Goal: Check status: Check status

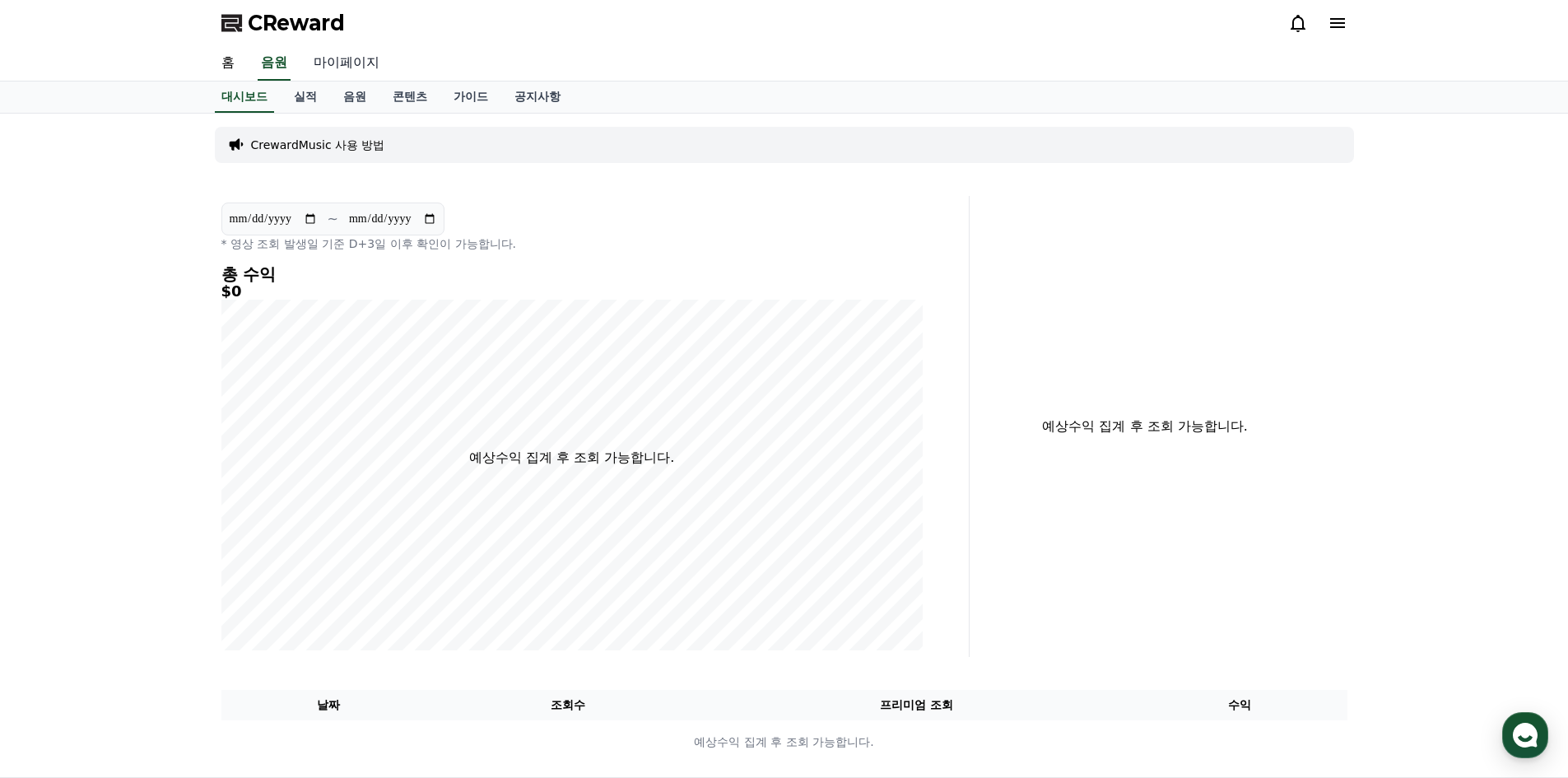
click at [346, 66] on link "마이페이지" at bounding box center [346, 64] width 92 height 35
select select "**********"
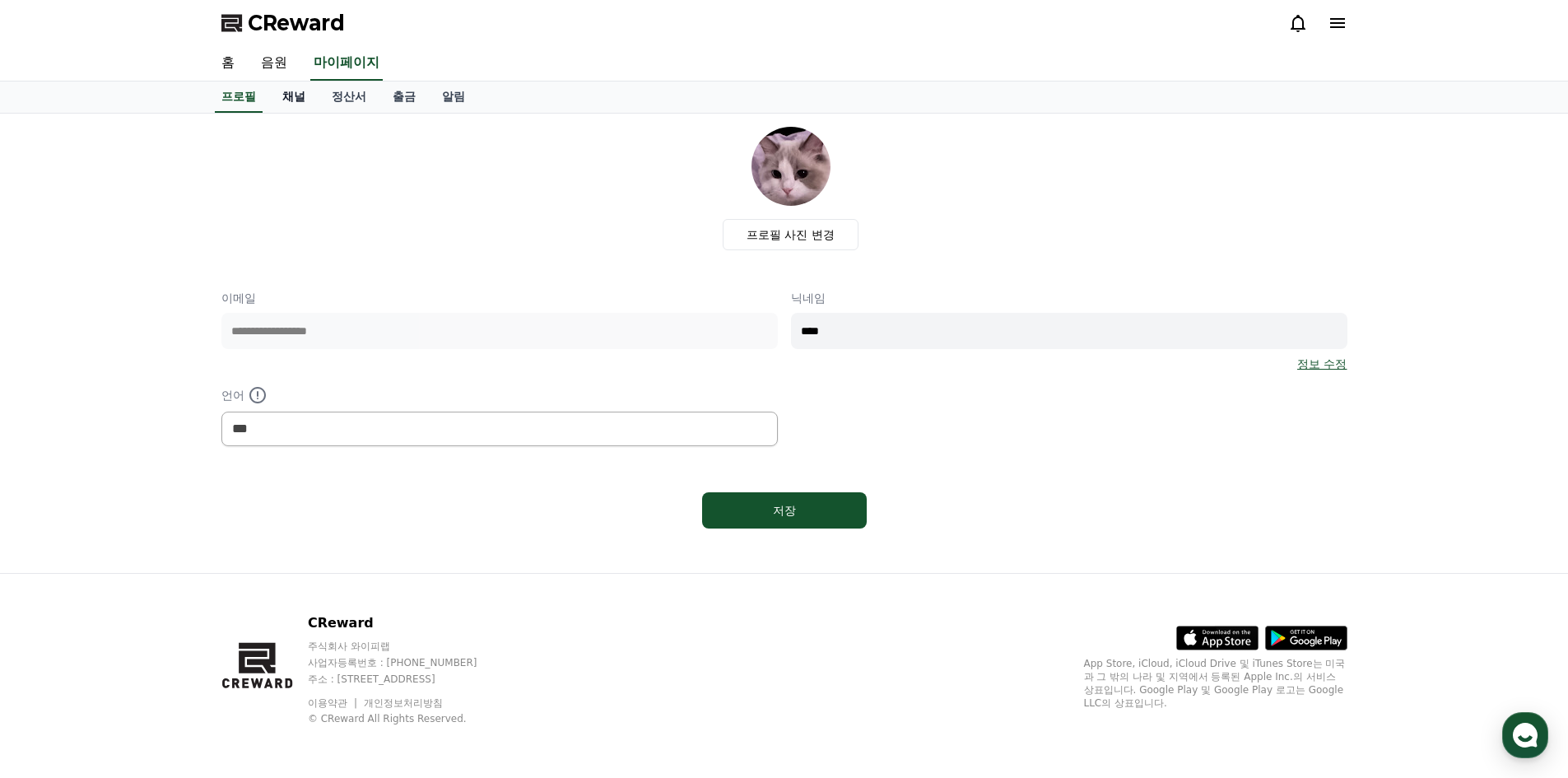
click at [301, 103] on link "채널" at bounding box center [294, 97] width 49 height 31
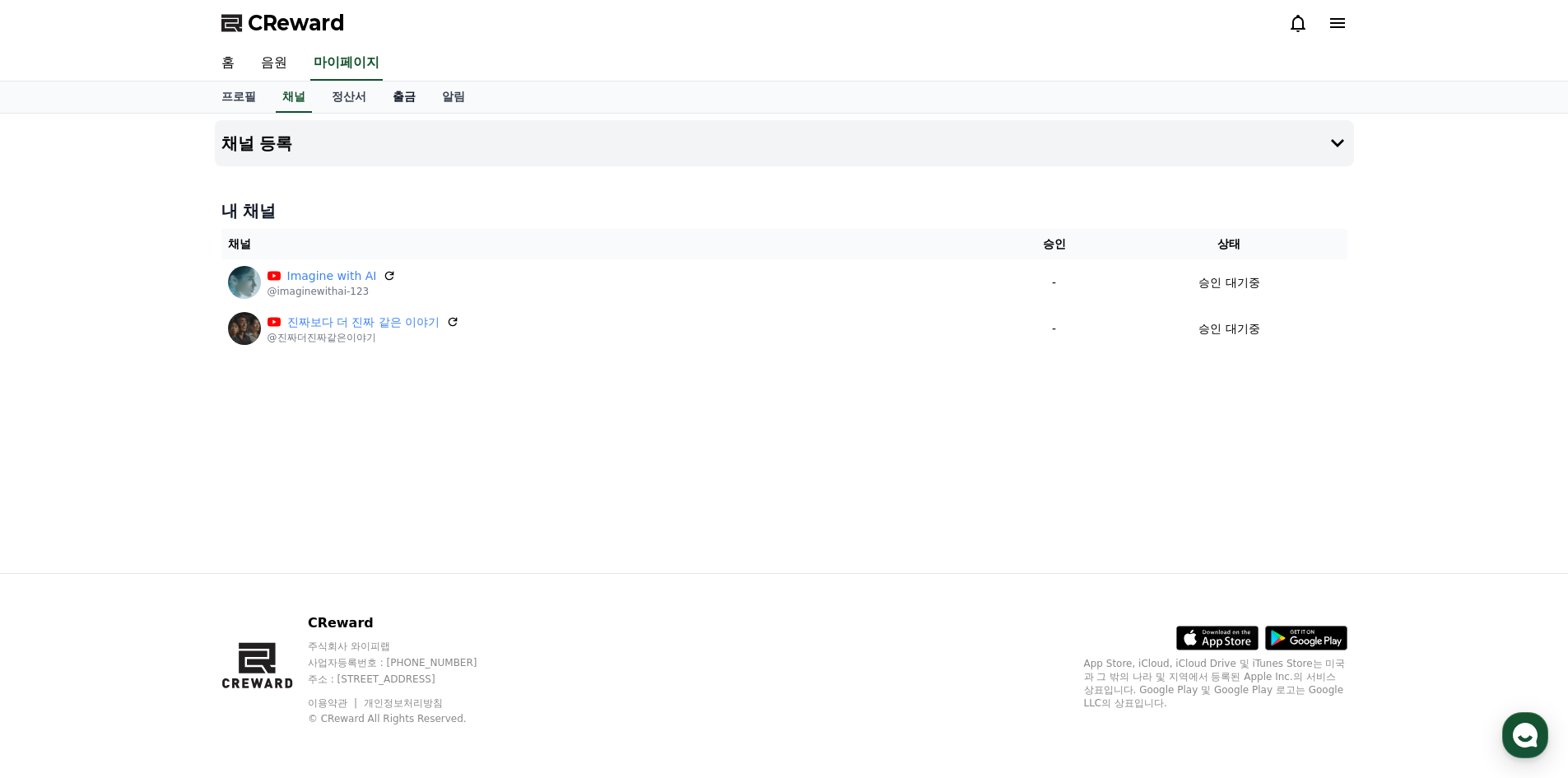
click at [411, 98] on link "출금" at bounding box center [403, 97] width 49 height 31
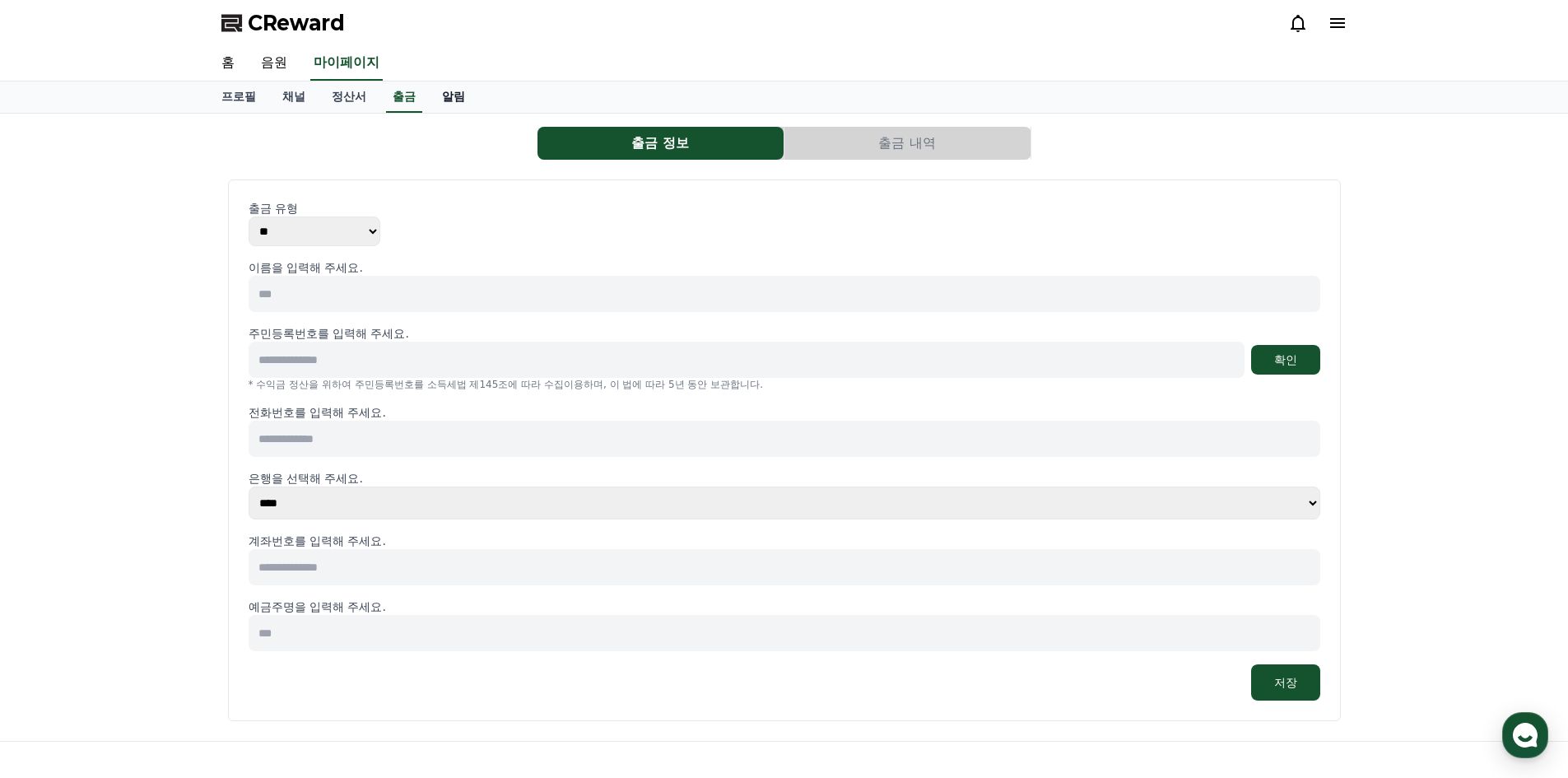
click at [464, 103] on link "알림" at bounding box center [453, 97] width 49 height 31
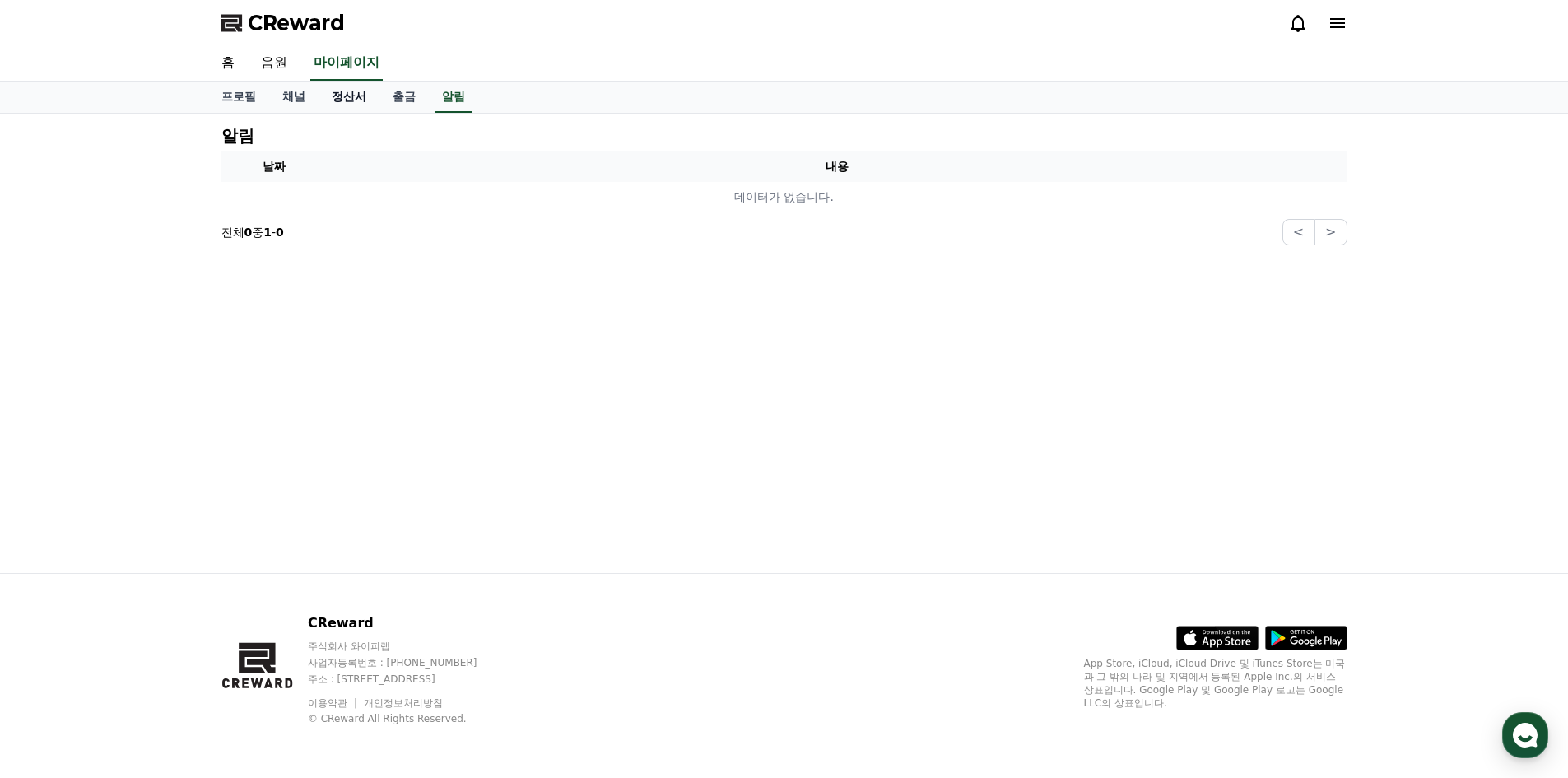
click at [344, 101] on link "정산서" at bounding box center [349, 97] width 61 height 31
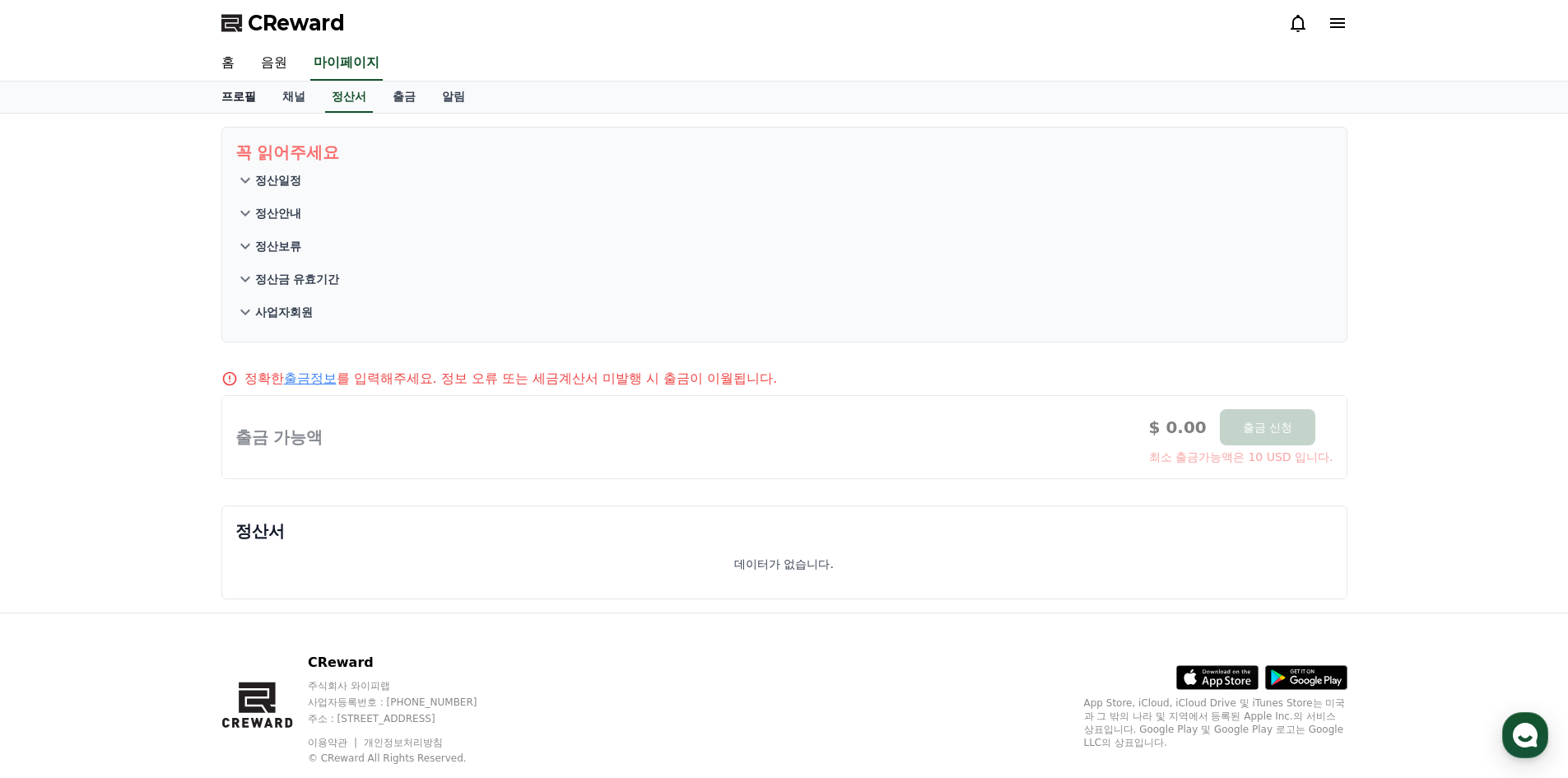
click at [240, 106] on link "프로필" at bounding box center [239, 97] width 61 height 31
select select "**********"
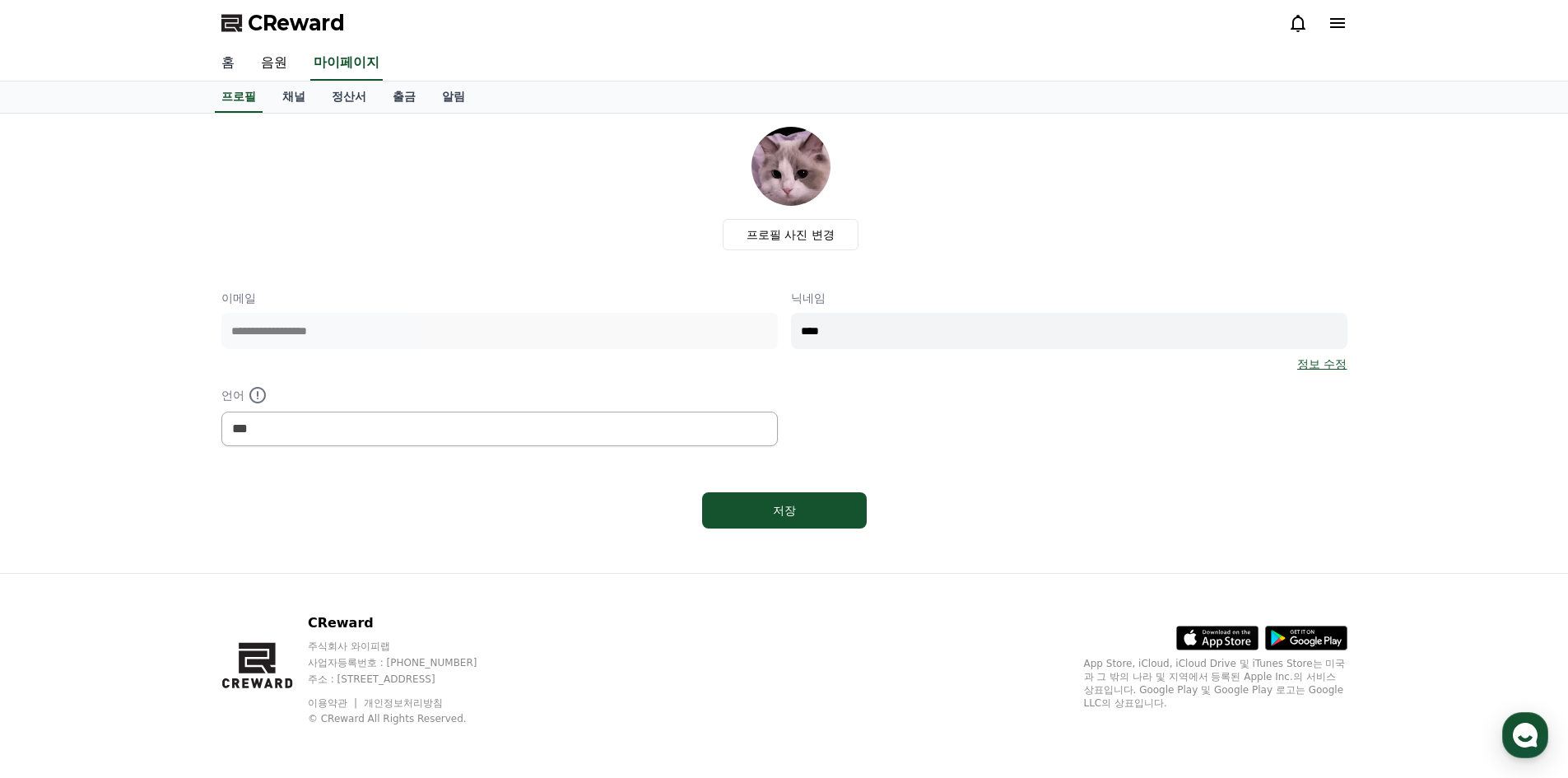
click at [231, 59] on link "홈" at bounding box center [228, 64] width 40 height 35
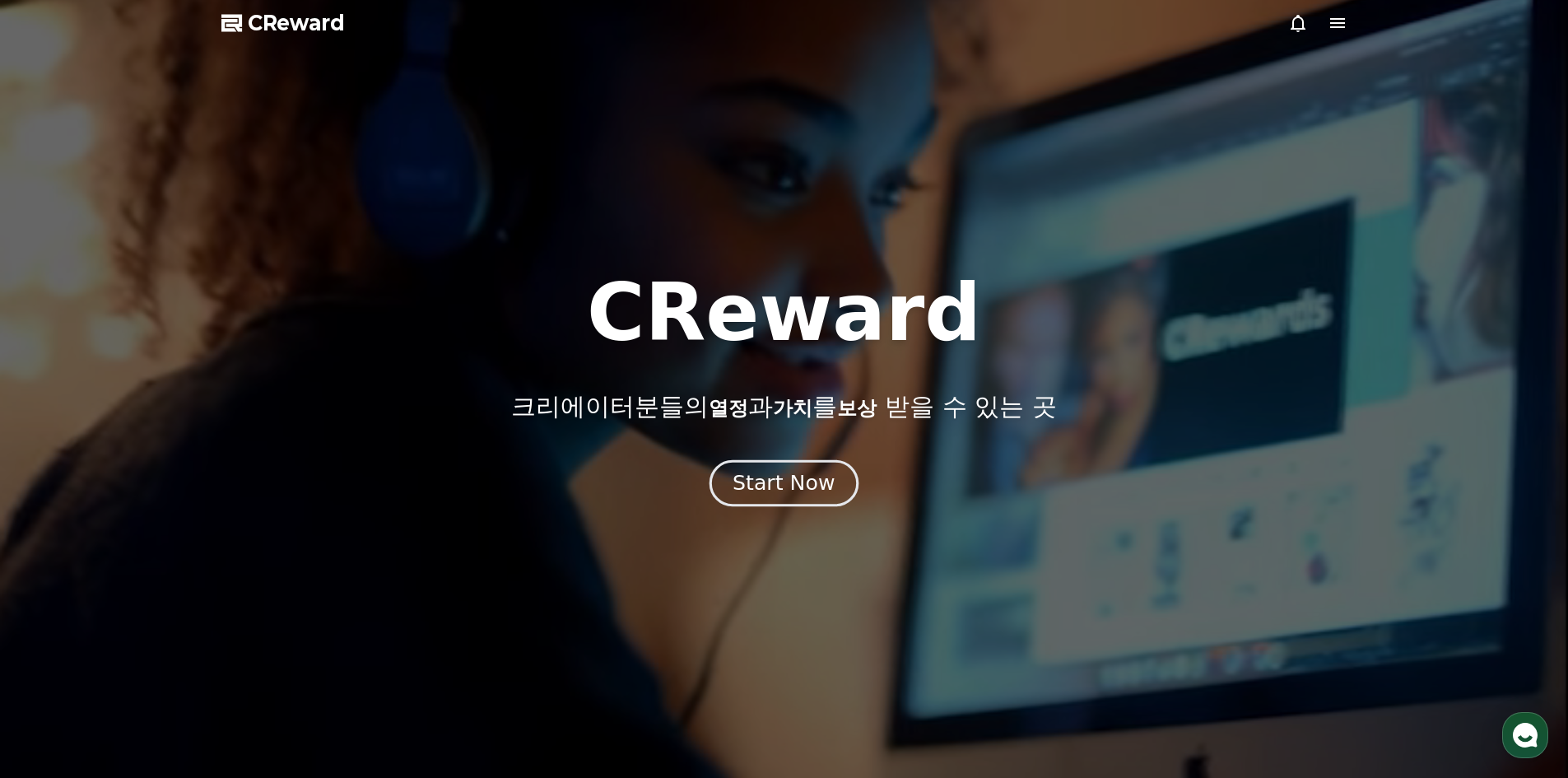
click at [799, 500] on button "Start Now" at bounding box center [784, 483] width 149 height 47
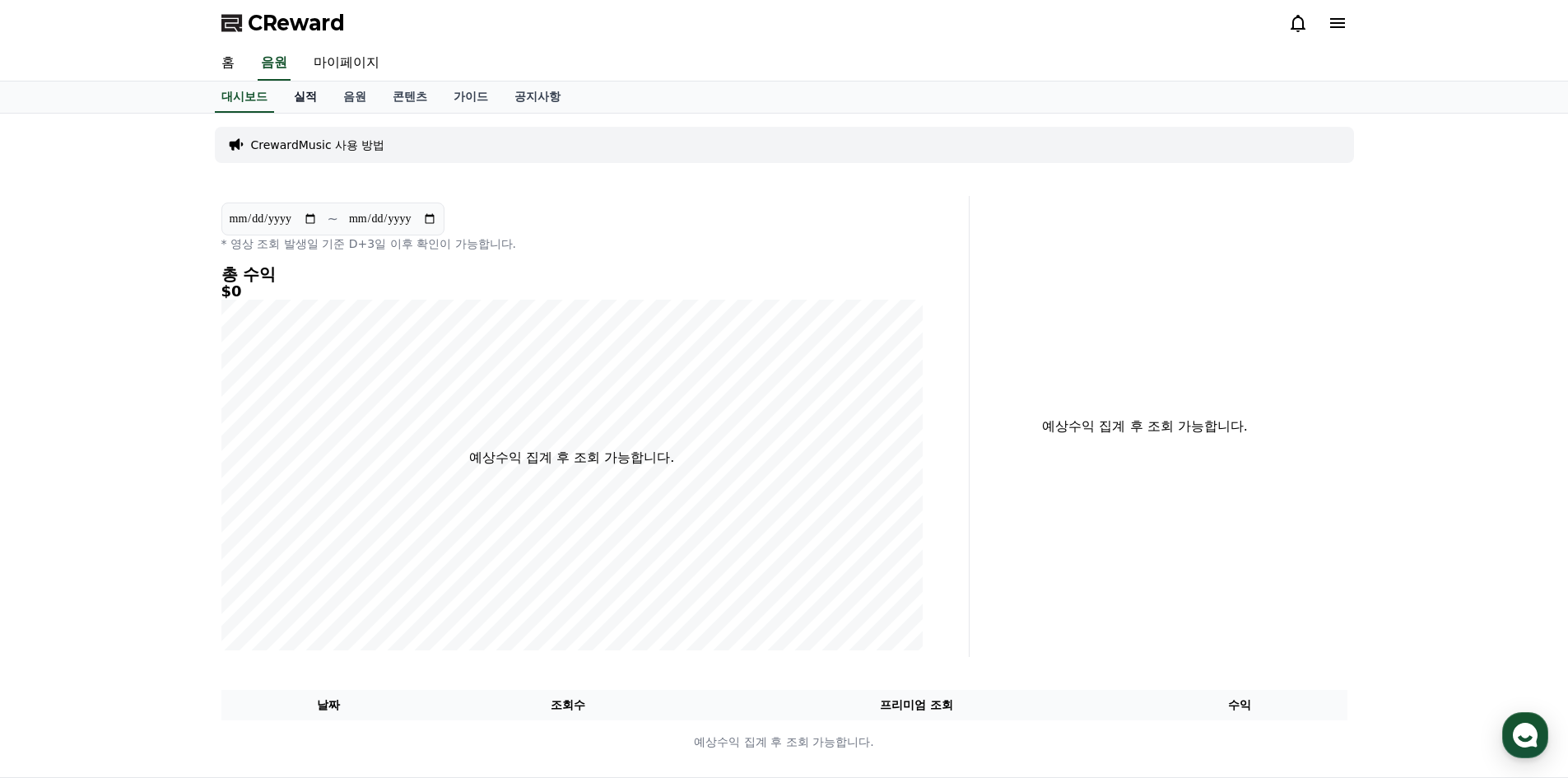
click at [320, 106] on link "실적" at bounding box center [305, 97] width 49 height 31
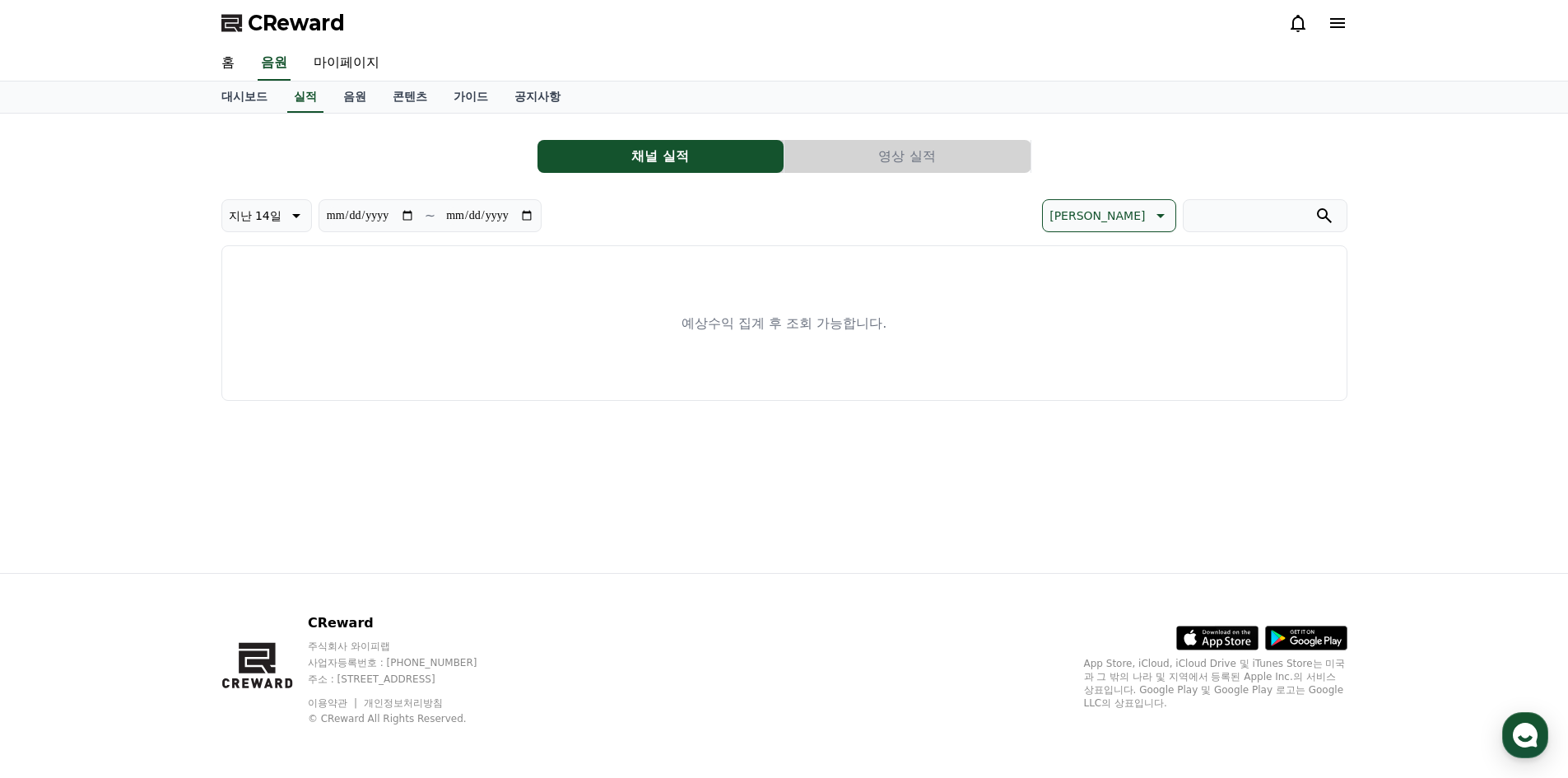
click at [917, 126] on div "**********" at bounding box center [784, 264] width 1139 height 287
click at [895, 150] on button "영상 실적" at bounding box center [908, 156] width 246 height 33
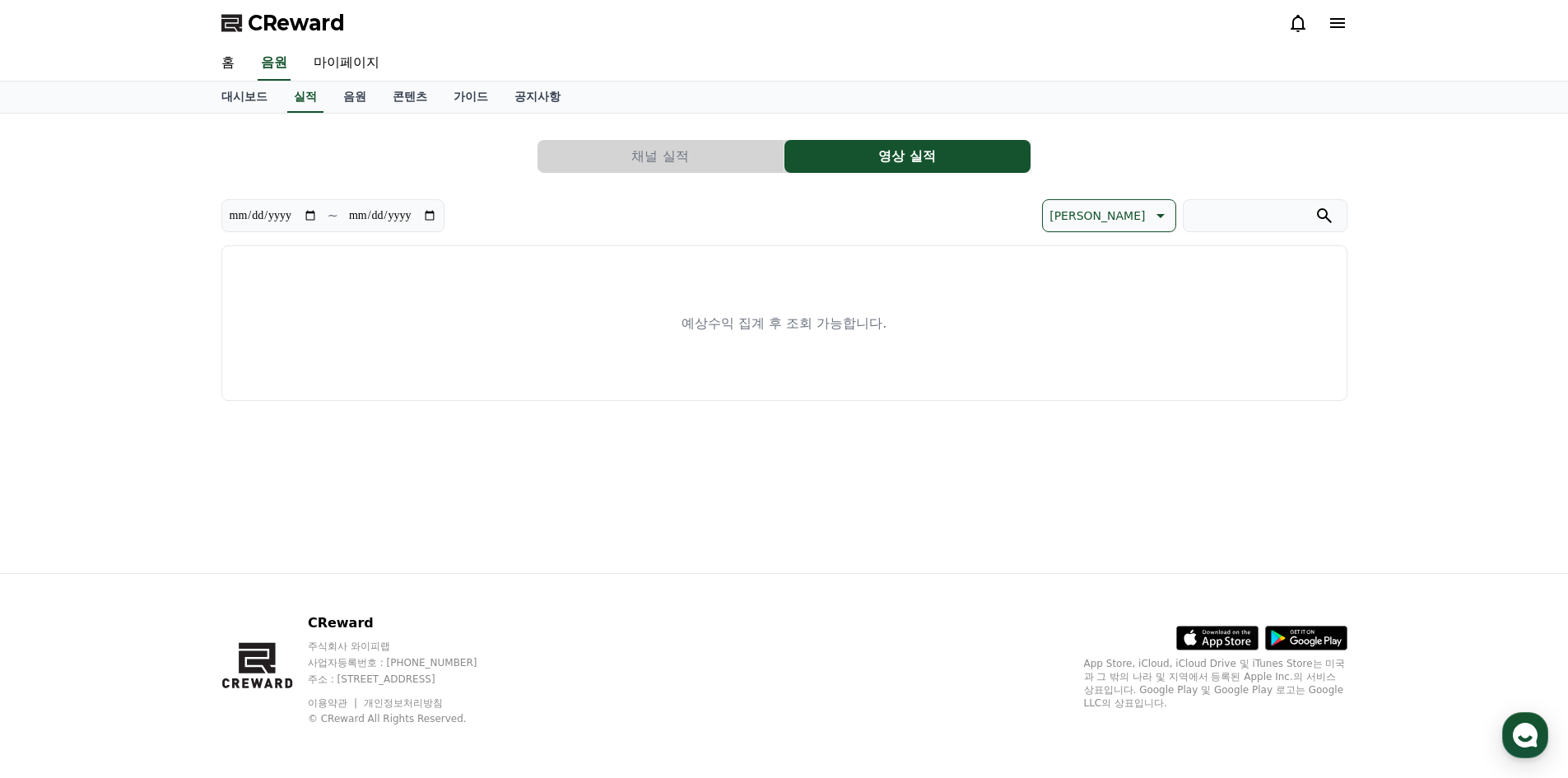
click at [678, 156] on button "채널 실적" at bounding box center [660, 156] width 246 height 33
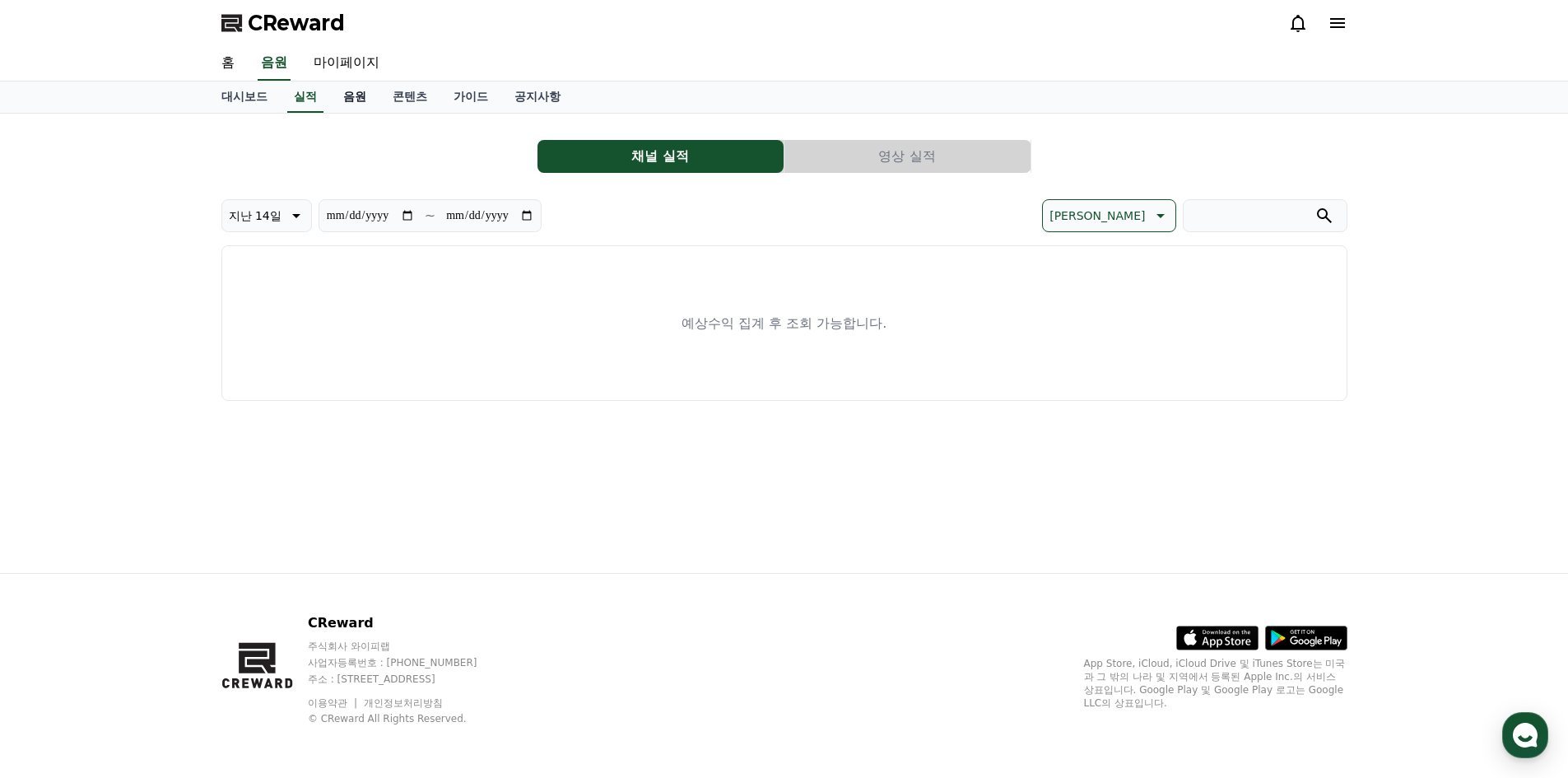
click at [376, 94] on link "음원" at bounding box center [354, 97] width 49 height 31
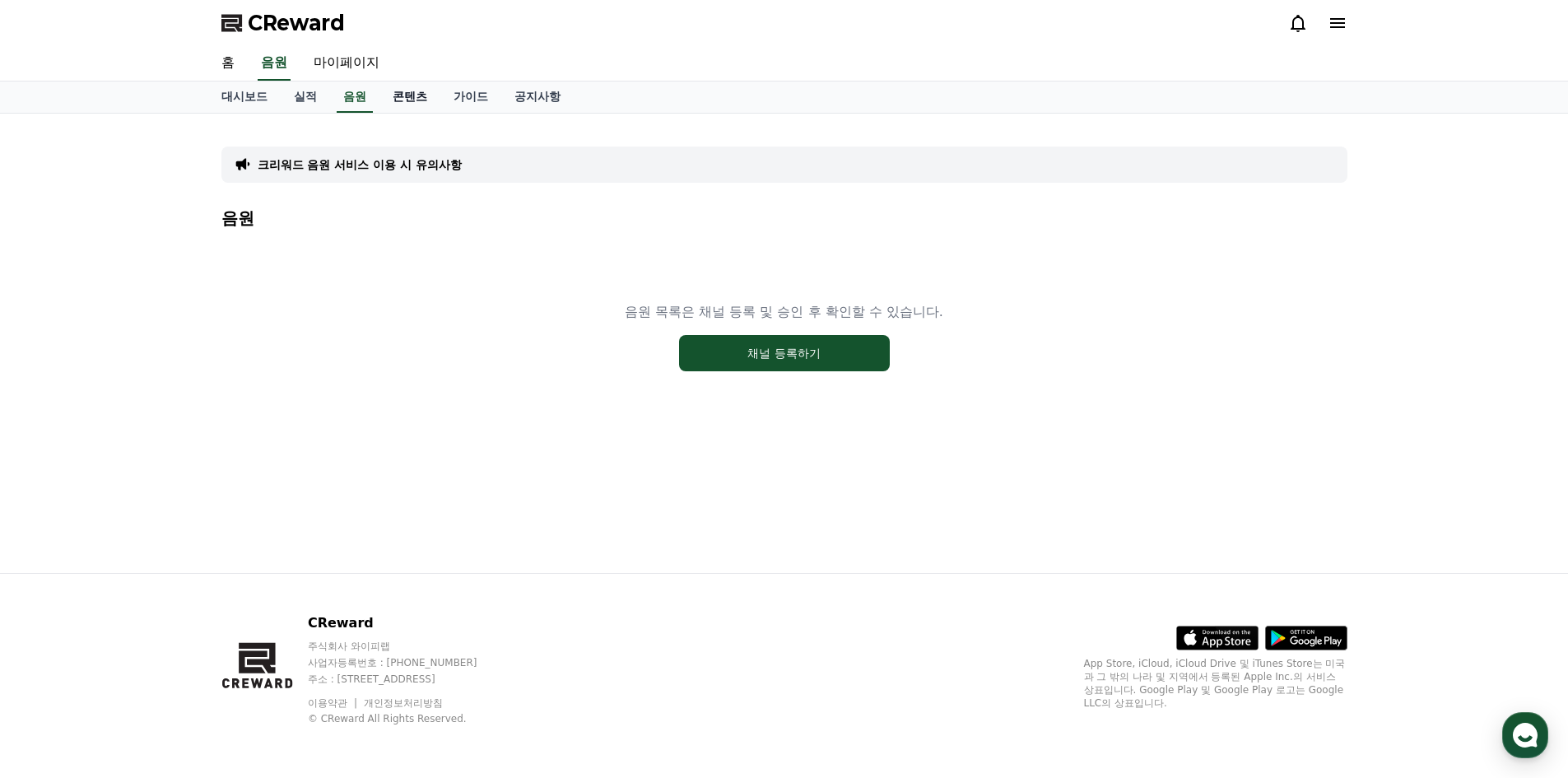
click at [401, 107] on link "콘텐츠" at bounding box center [409, 97] width 61 height 31
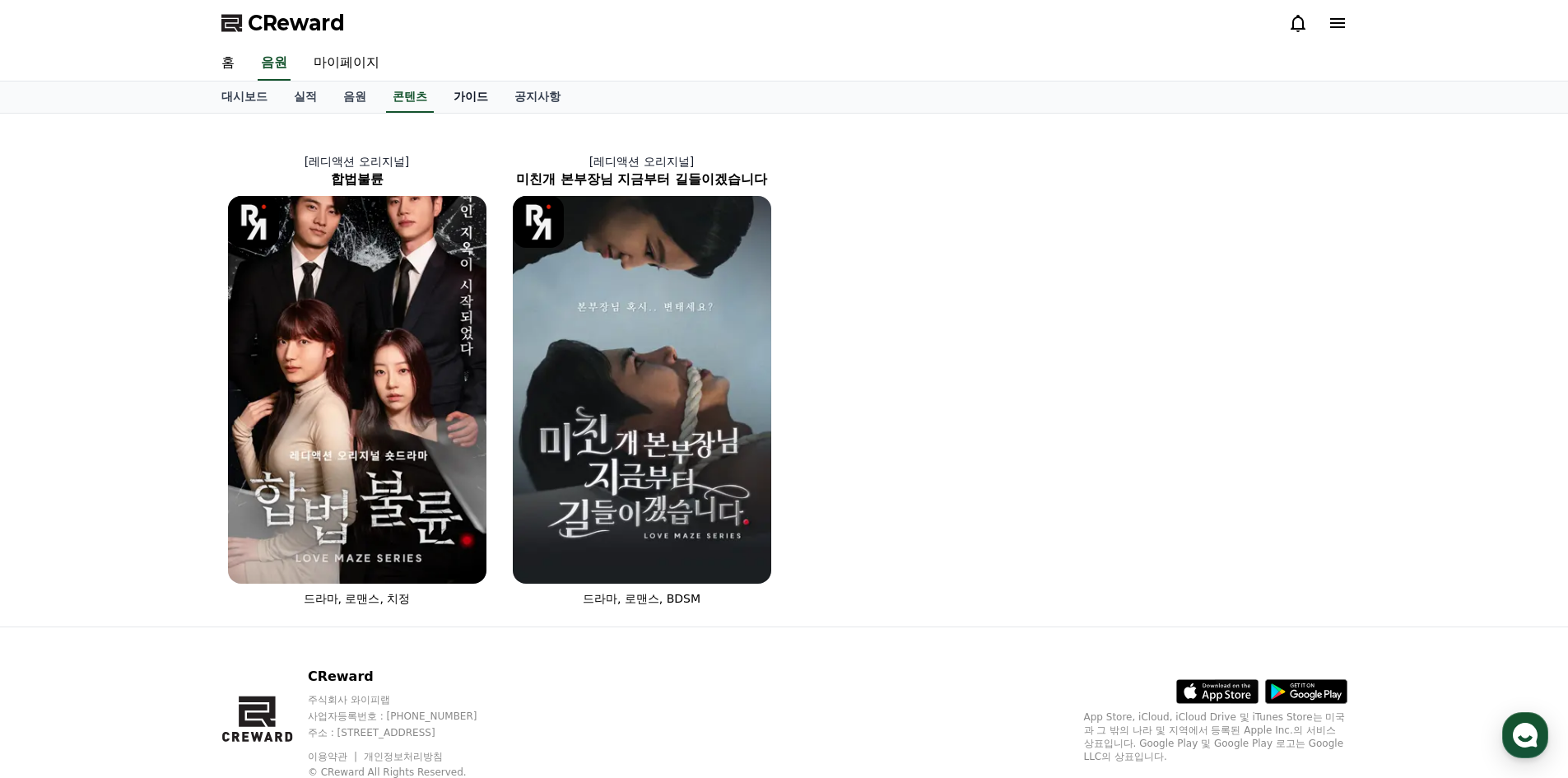
click at [480, 109] on link "가이드" at bounding box center [470, 97] width 61 height 31
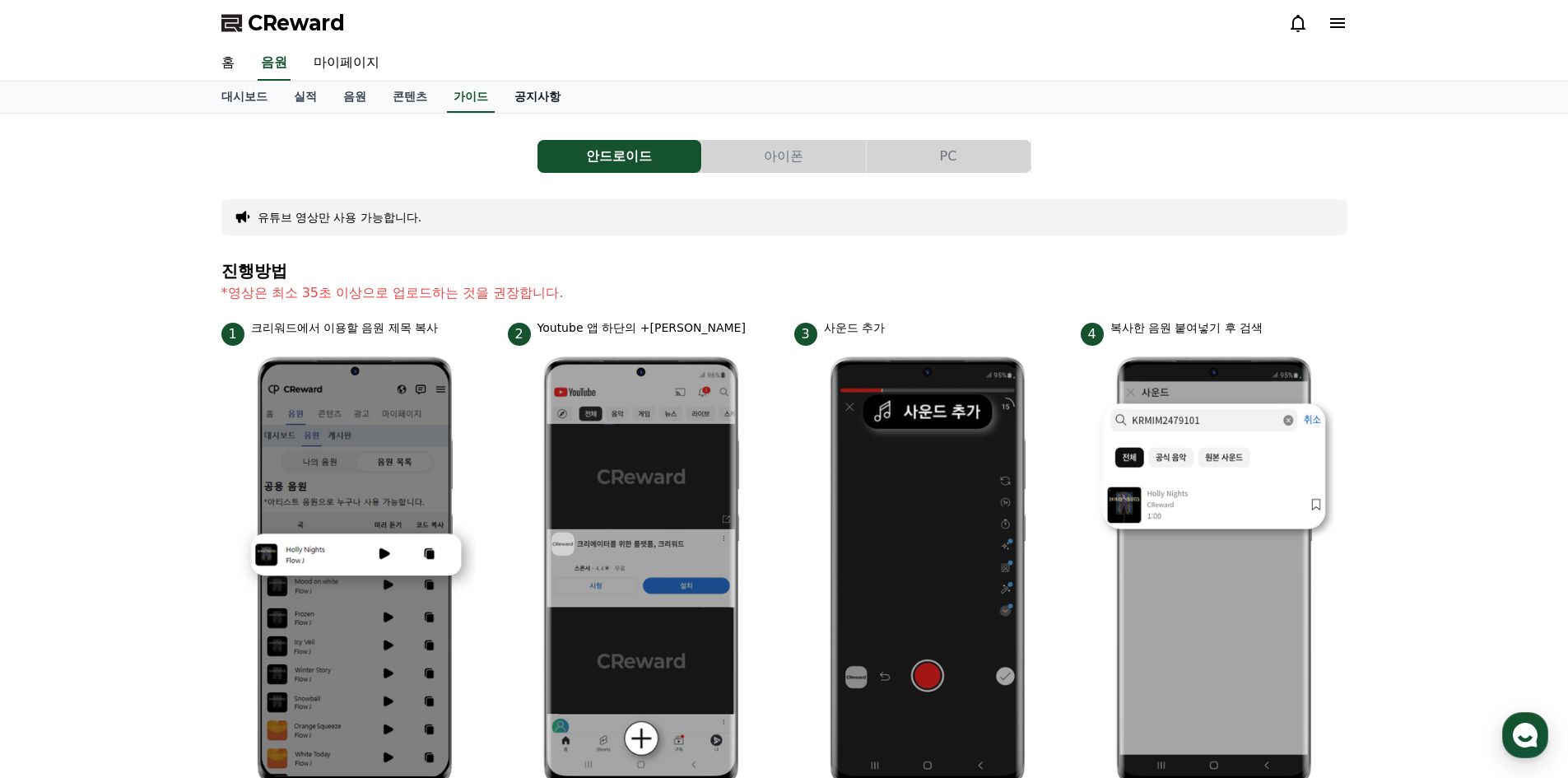
click at [521, 107] on link "공지사항" at bounding box center [537, 97] width 73 height 31
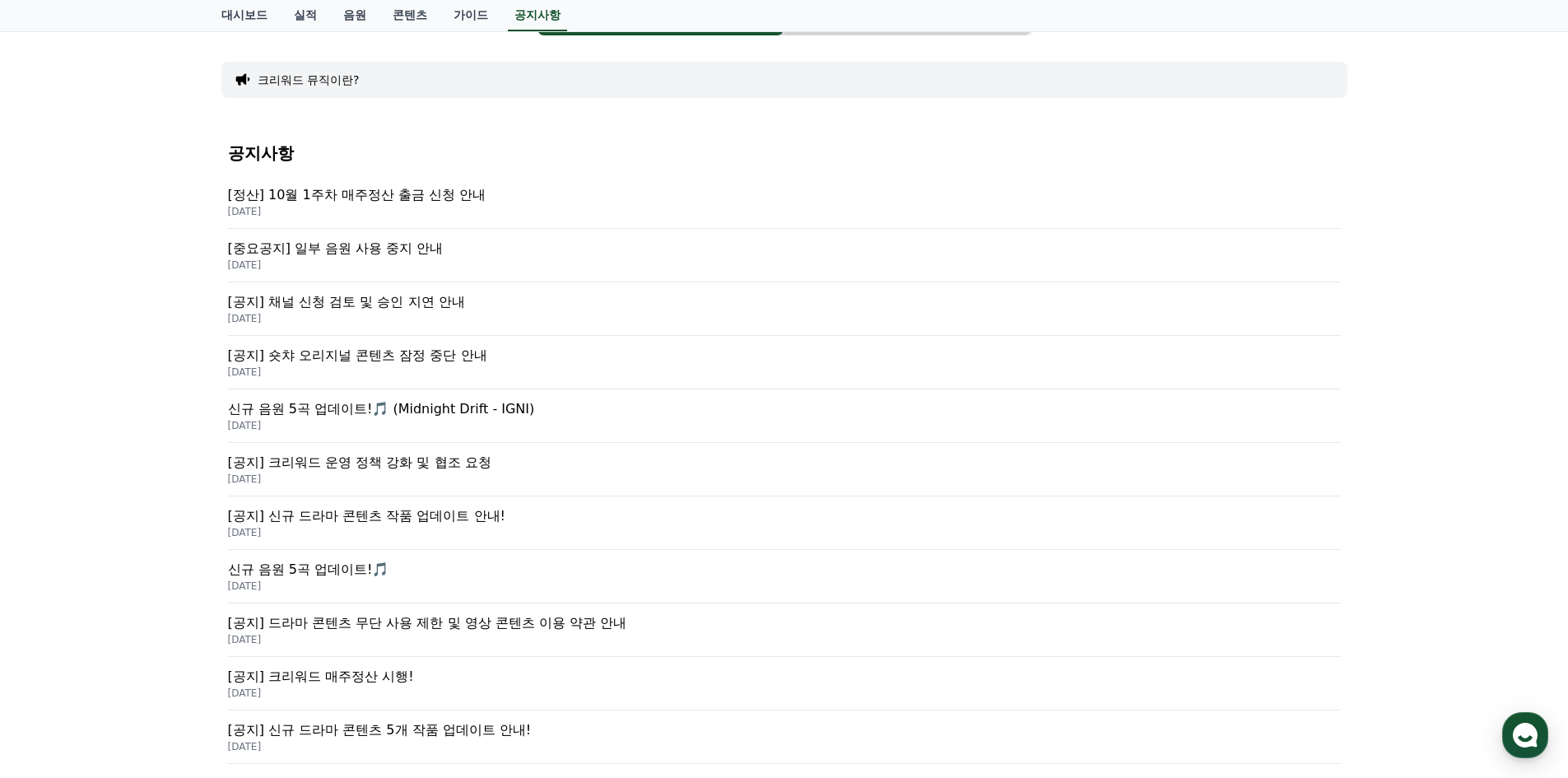
scroll to position [165, 0]
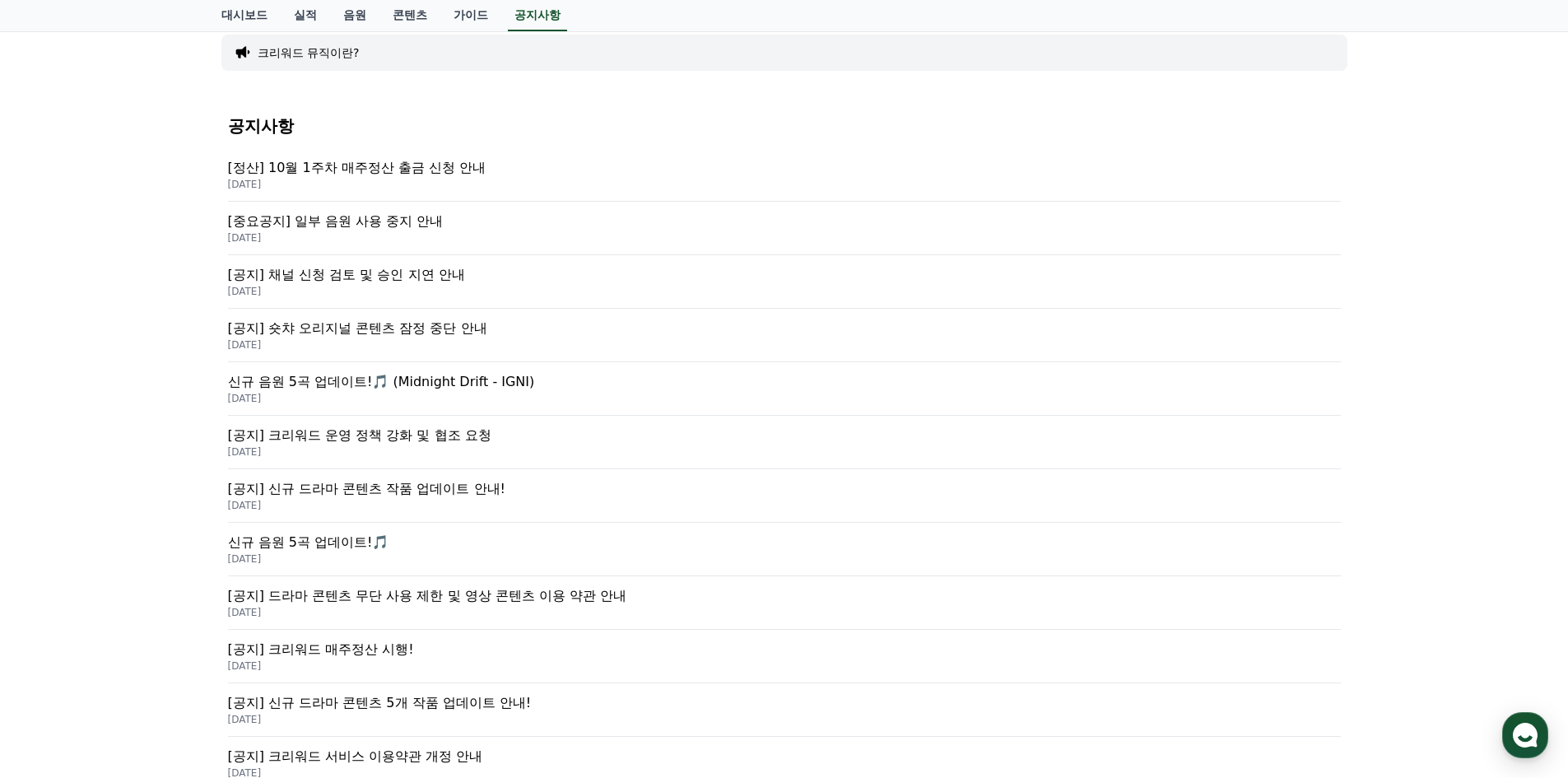
click at [436, 271] on p "[공지] 채널 신청 검토 및 승인 지연 안내" at bounding box center [784, 275] width 1113 height 19
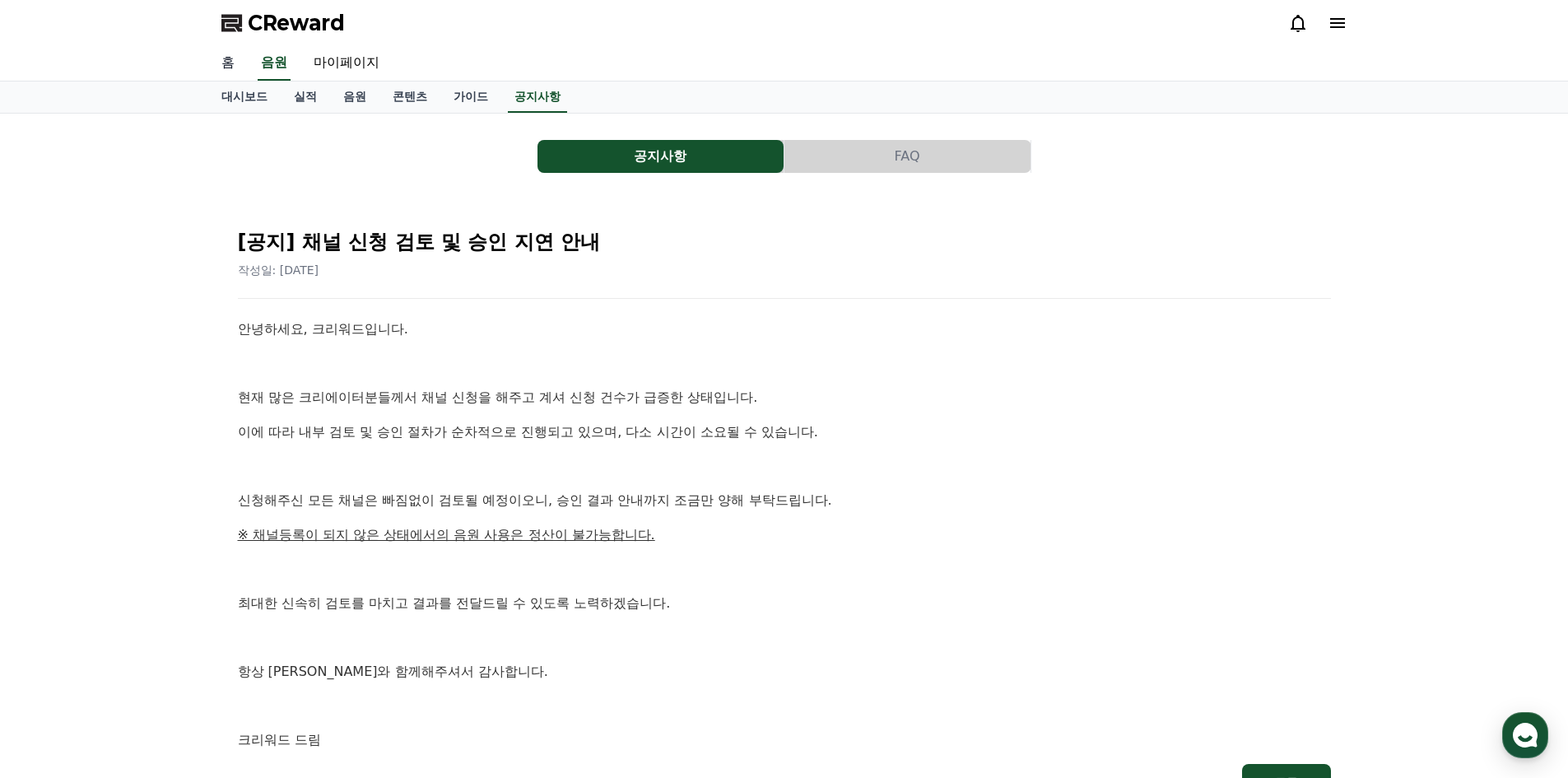
click at [235, 59] on link "홈" at bounding box center [228, 64] width 40 height 35
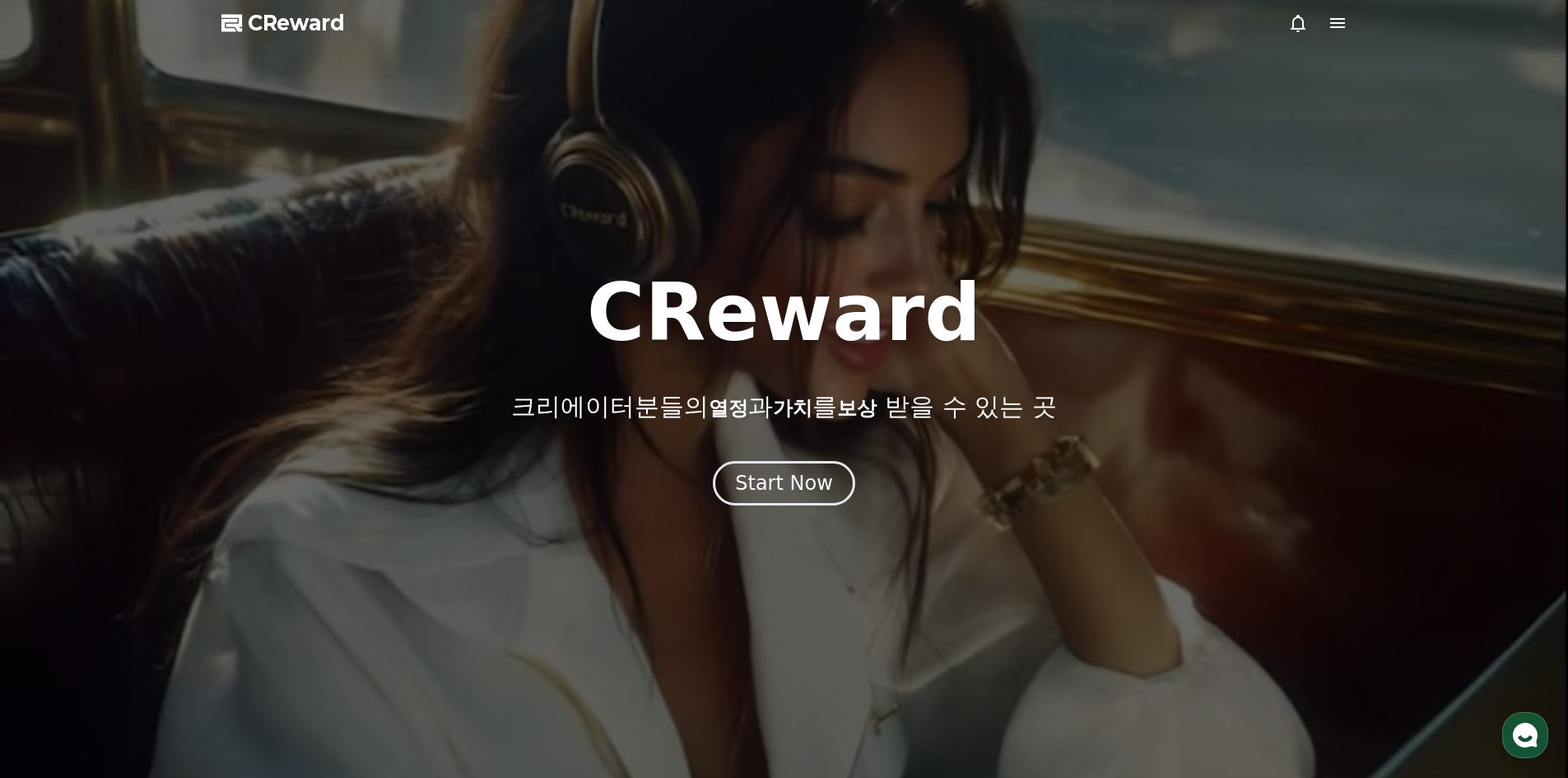
click at [293, 17] on span "CReward" at bounding box center [297, 22] width 97 height 26
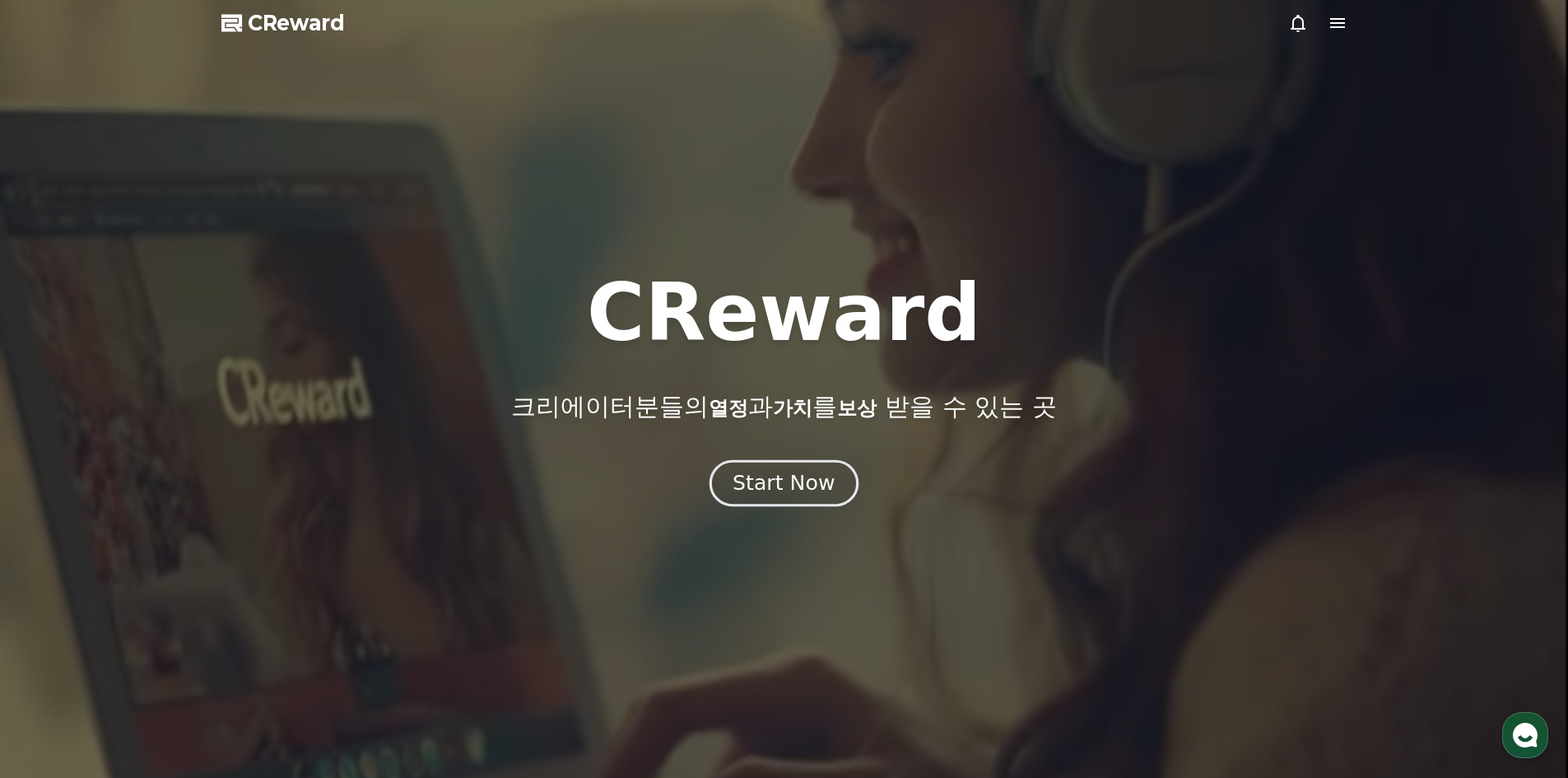
click at [822, 477] on div "Start Now" at bounding box center [784, 483] width 102 height 28
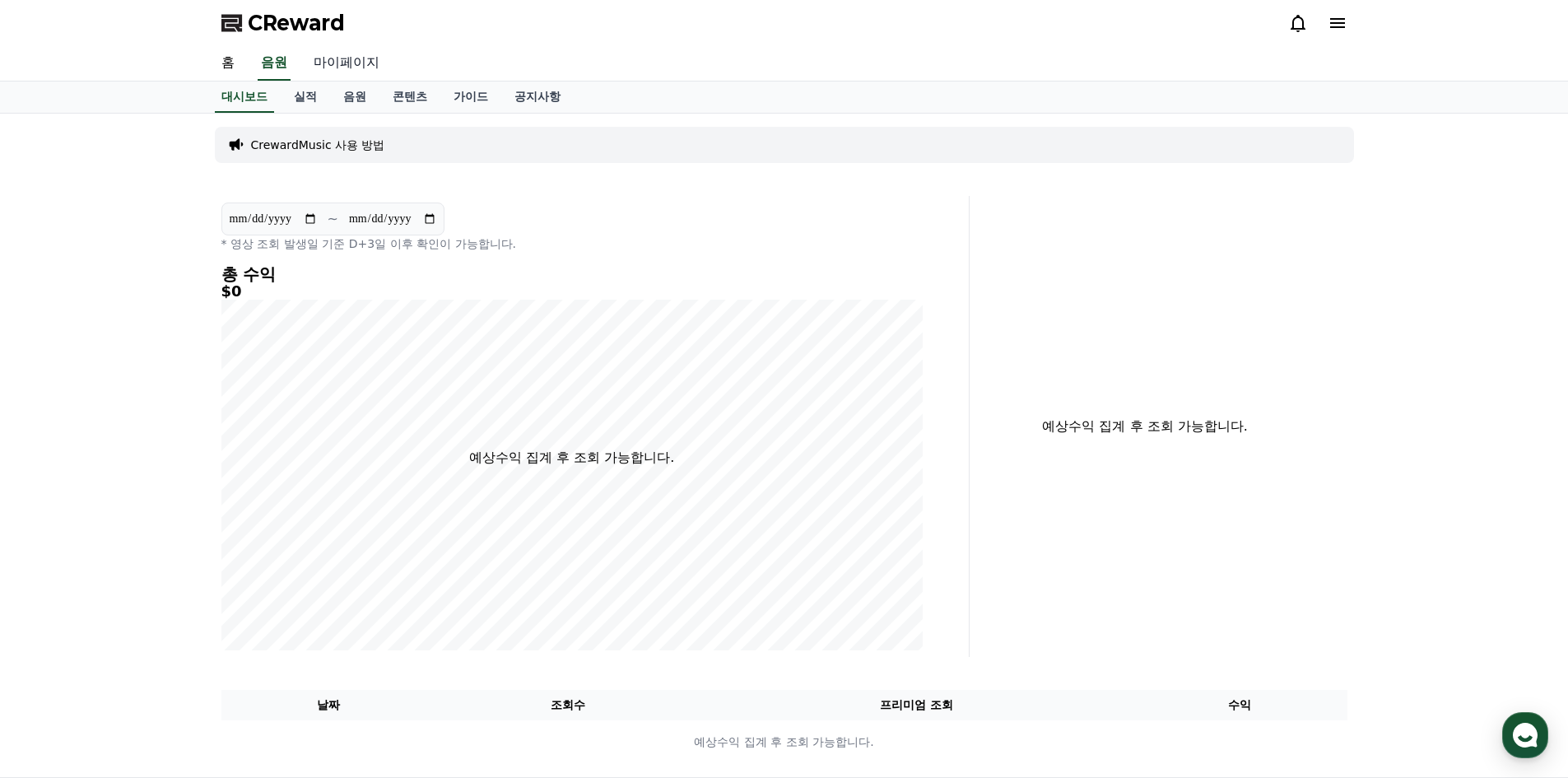
click at [365, 75] on link "마이페이지" at bounding box center [346, 64] width 92 height 35
select select "**********"
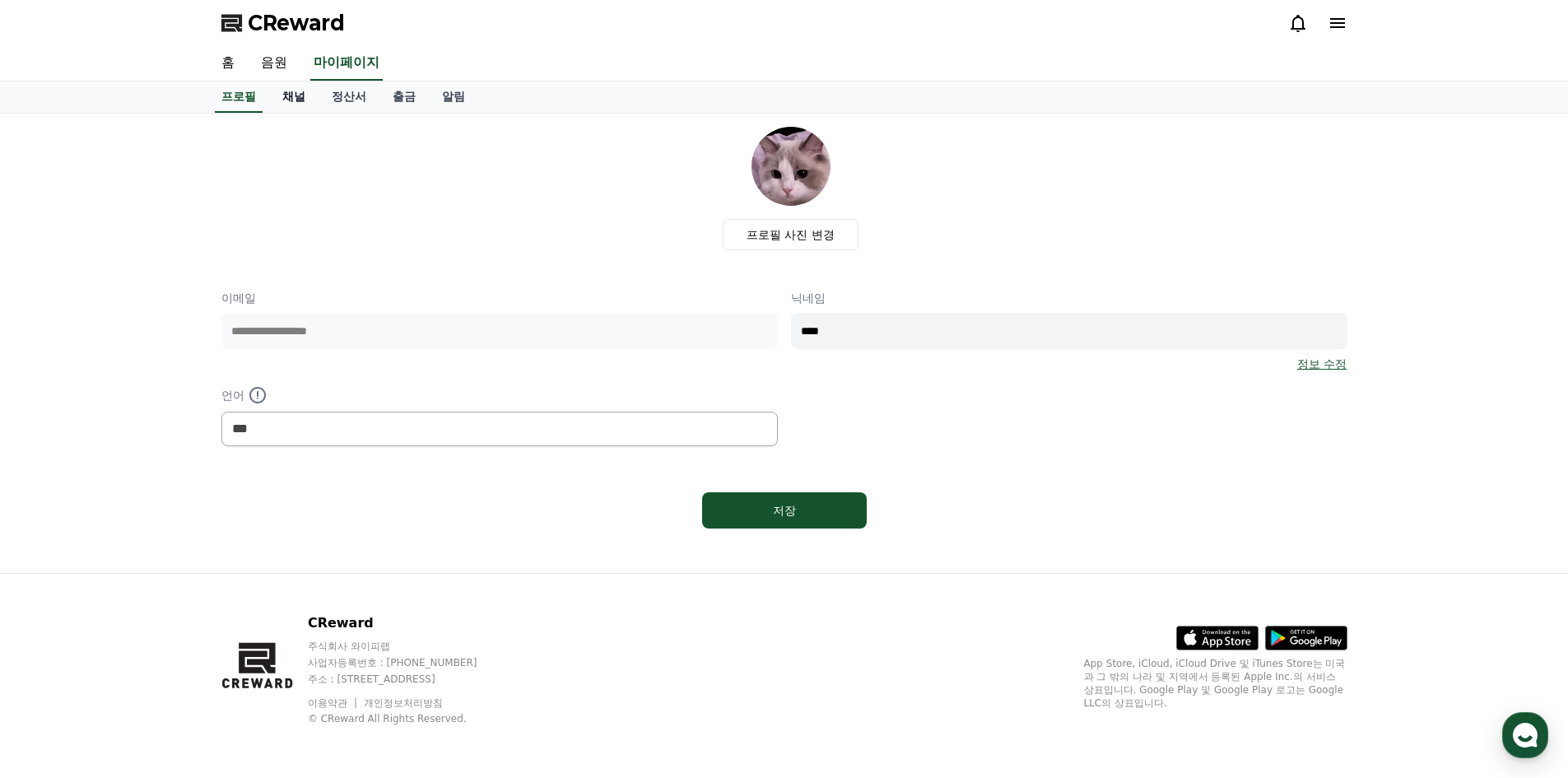
click at [286, 95] on link "채널" at bounding box center [294, 97] width 49 height 31
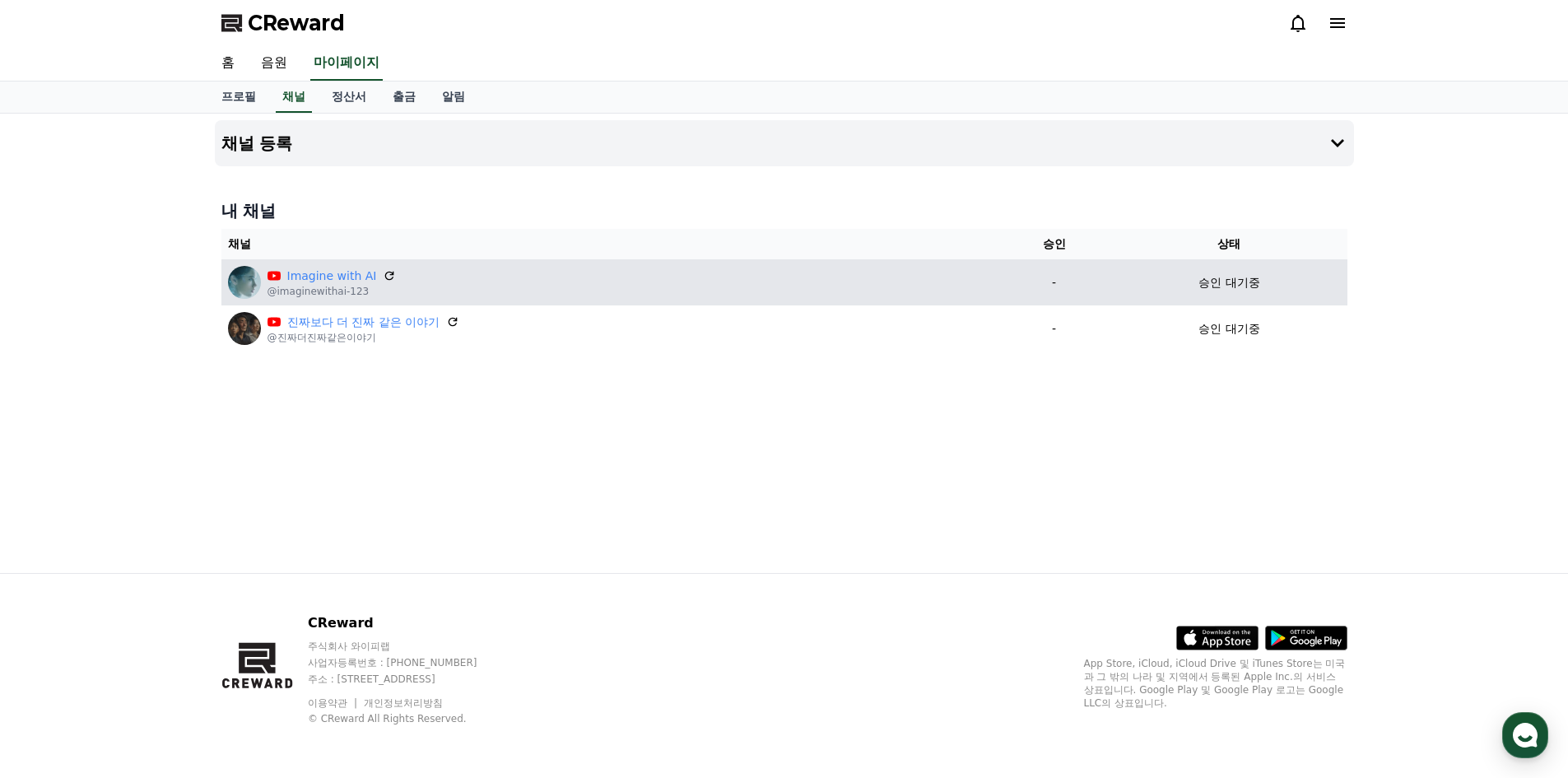
click at [1124, 292] on td "승인 대기중" at bounding box center [1229, 282] width 236 height 47
click at [1225, 281] on p "승인 대기중" at bounding box center [1229, 283] width 61 height 17
